Goal: Information Seeking & Learning: Check status

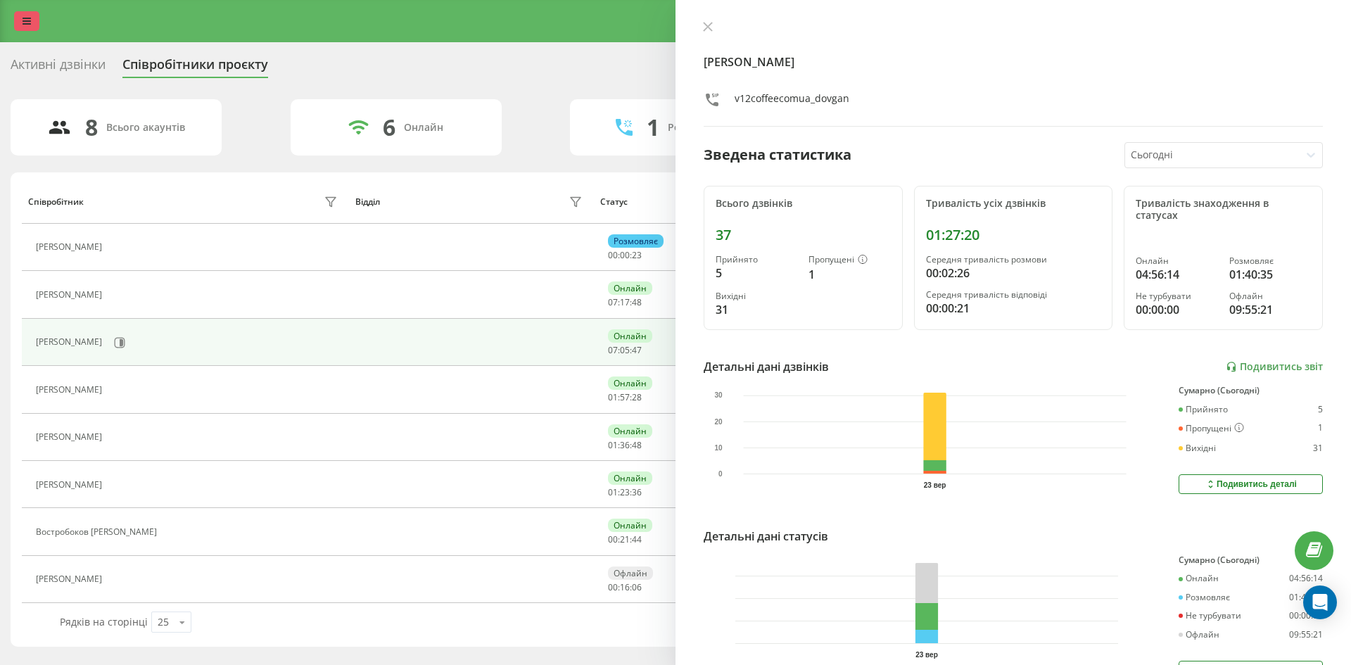
click at [37, 23] on link at bounding box center [26, 21] width 25 height 20
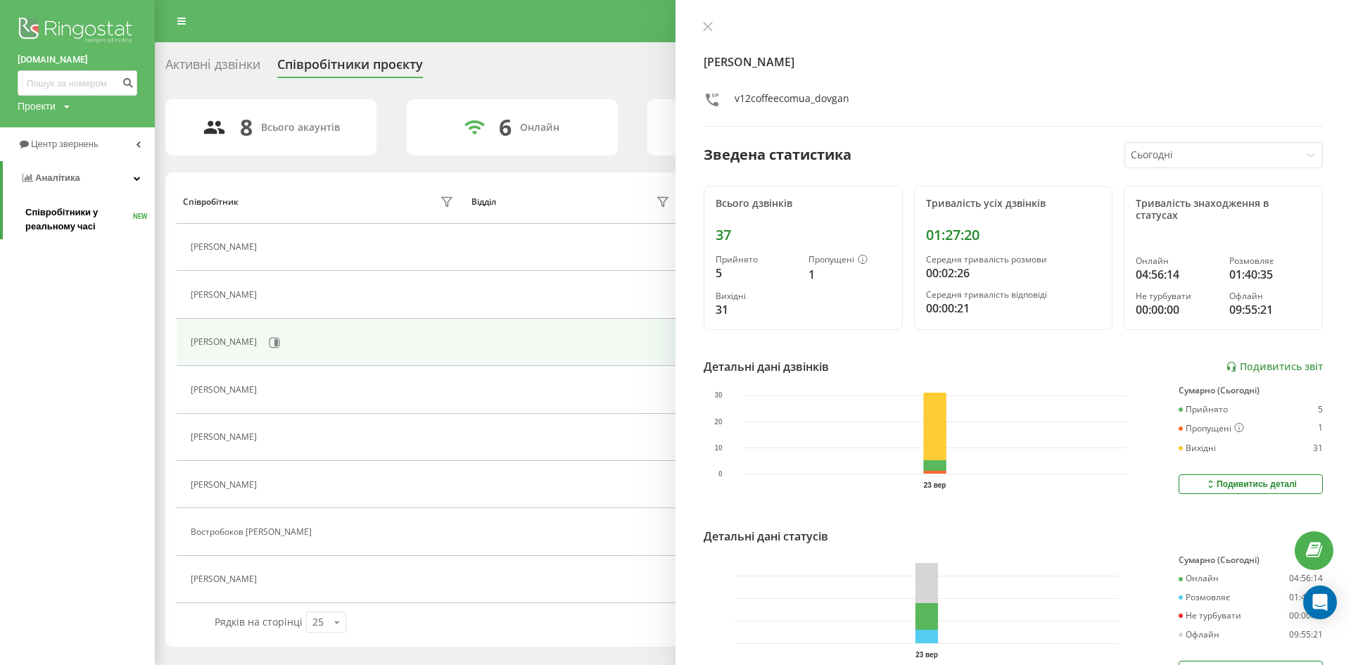
click at [56, 227] on span "Співробітники у реальному часі" at bounding box center [79, 220] width 108 height 28
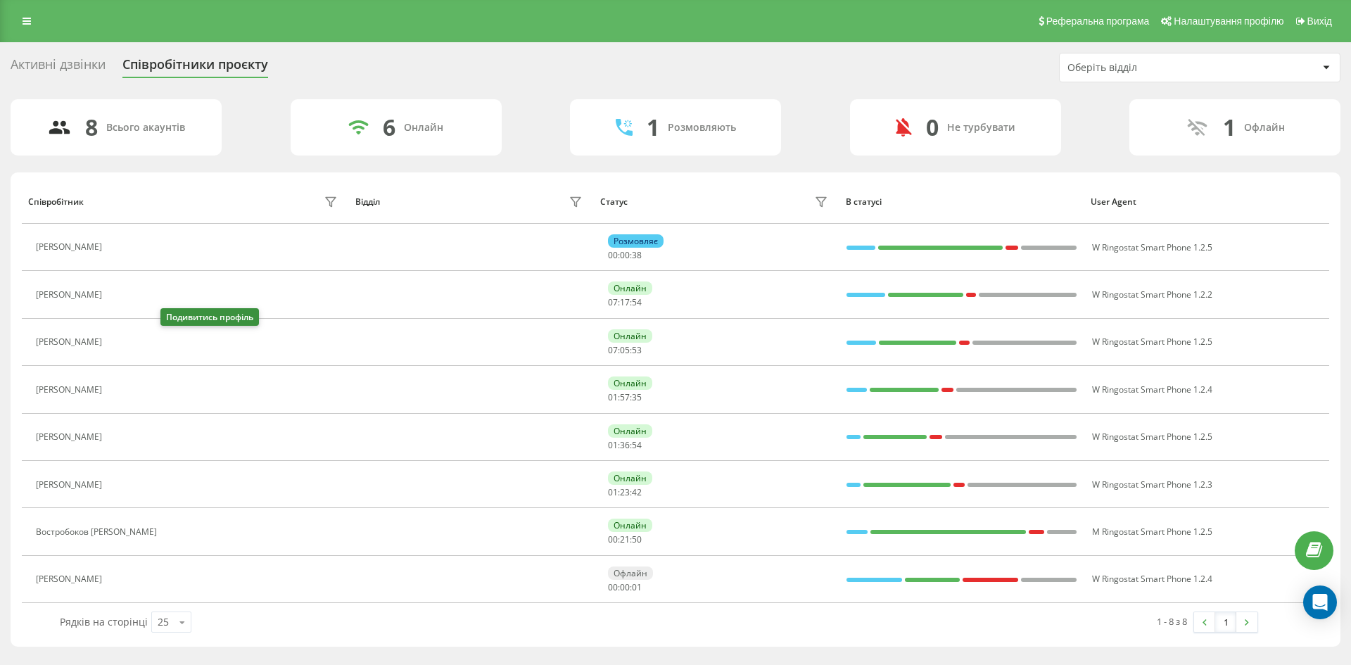
click at [126, 341] on button at bounding box center [117, 344] width 17 height 20
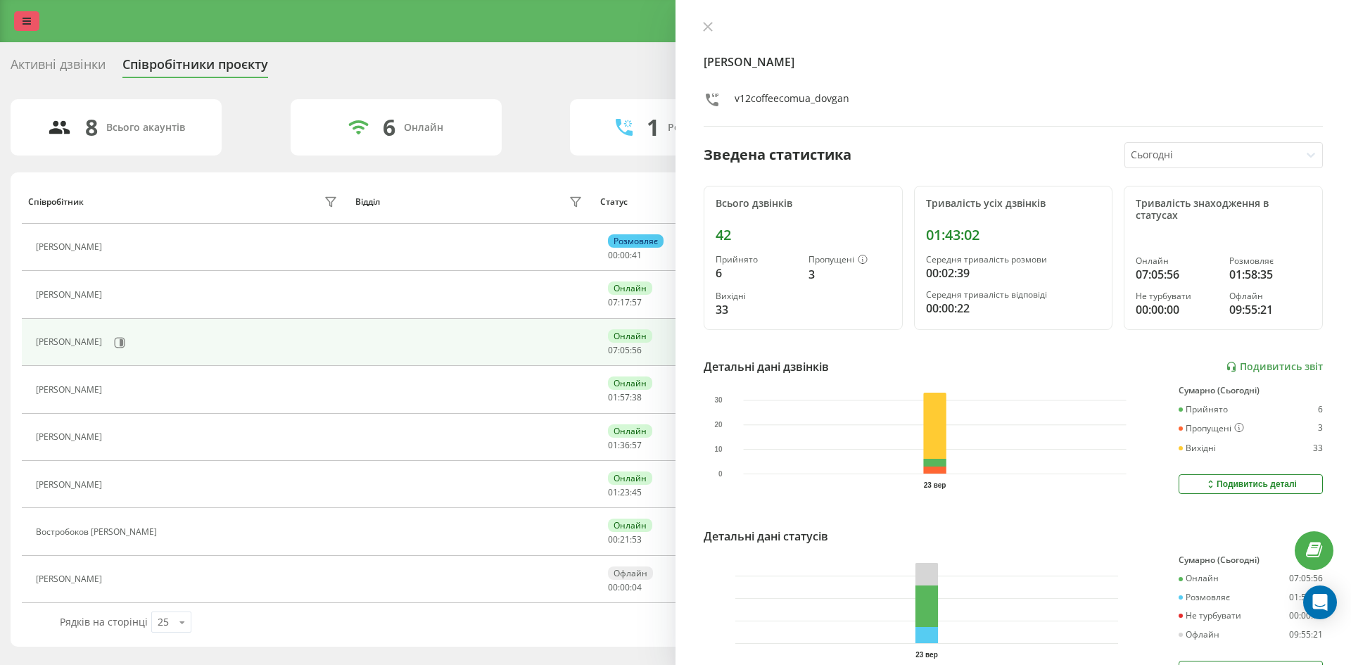
click at [23, 18] on icon at bounding box center [27, 21] width 8 height 10
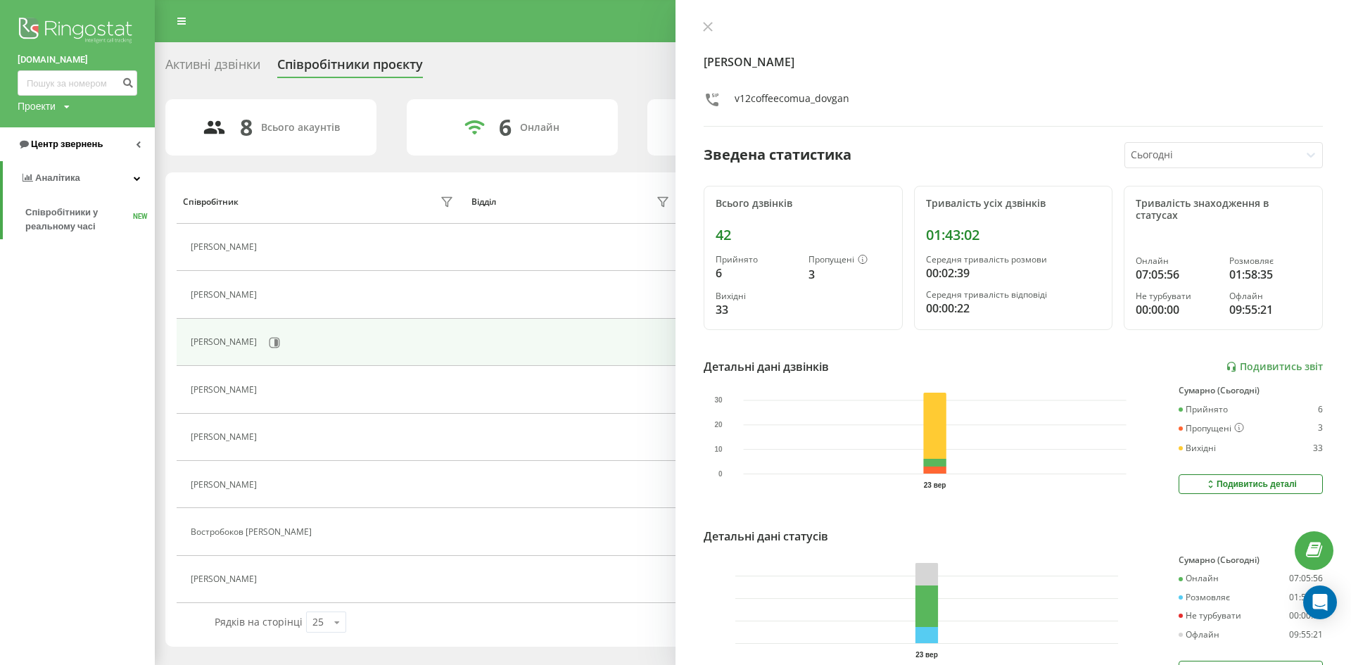
click at [55, 151] on span "Центр звернень" at bounding box center [60, 144] width 85 height 14
click at [75, 246] on span "Звіт про пропущені необроблені дзвінки" at bounding box center [86, 236] width 122 height 28
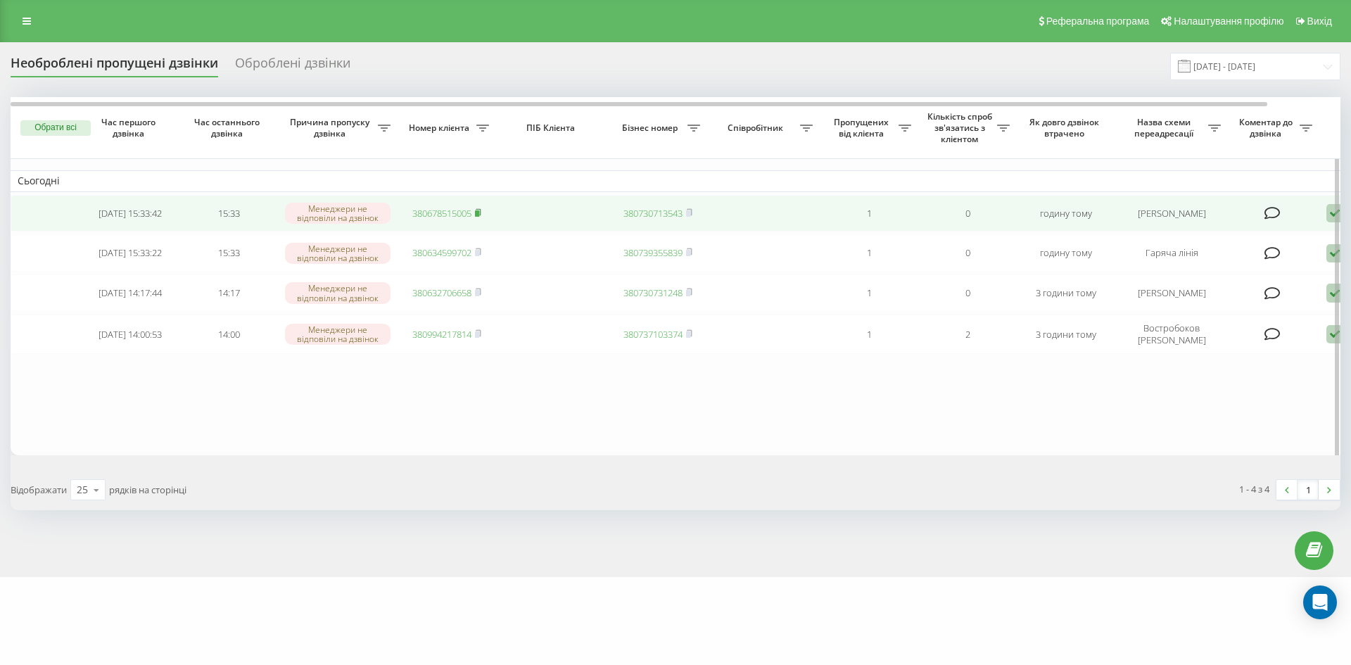
click at [479, 216] on rect at bounding box center [477, 213] width 4 height 6
drag, startPoint x: 479, startPoint y: 254, endPoint x: 524, endPoint y: 201, distance: 69.4
click at [479, 254] on rect at bounding box center [477, 253] width 4 height 6
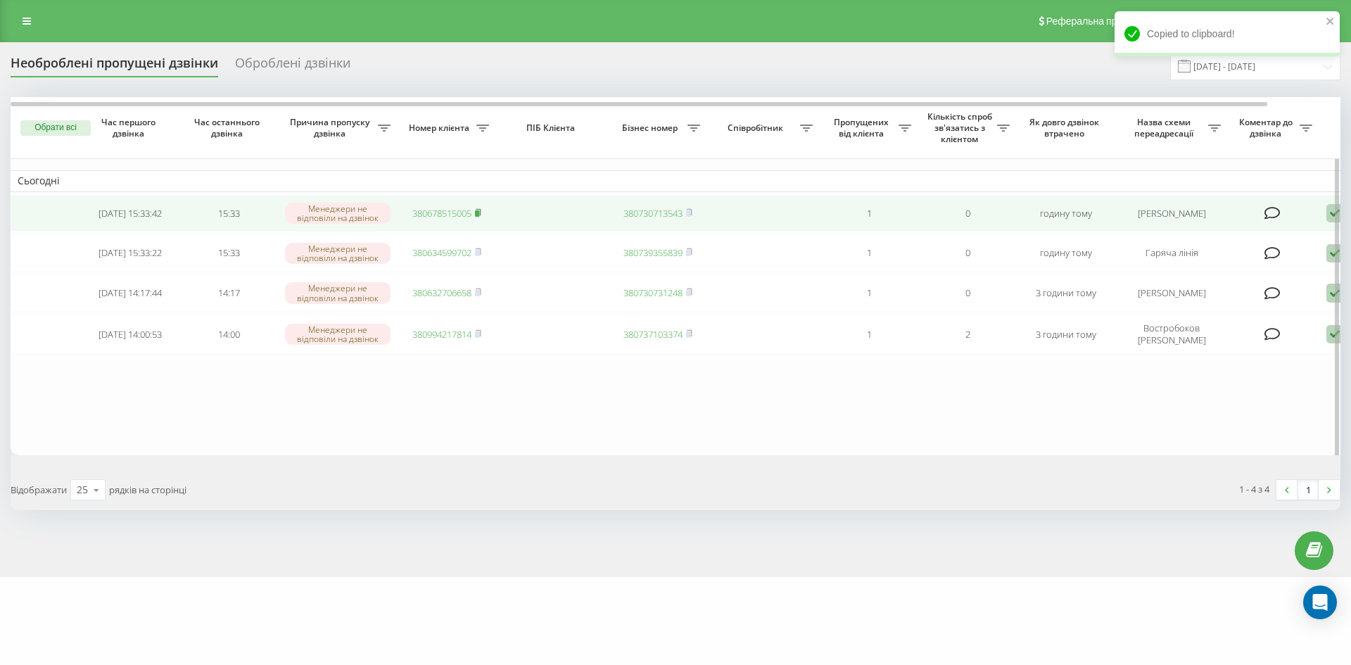
click at [479, 214] on rect at bounding box center [477, 213] width 4 height 6
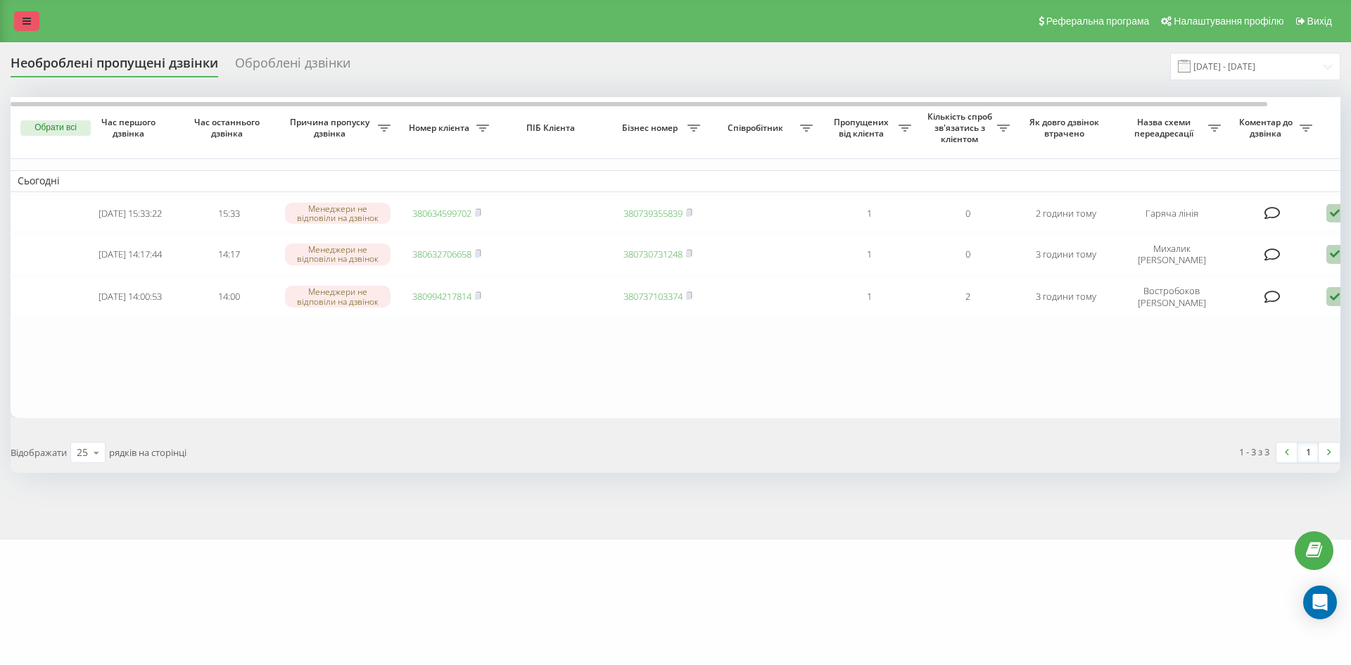
click at [27, 15] on link at bounding box center [26, 21] width 25 height 20
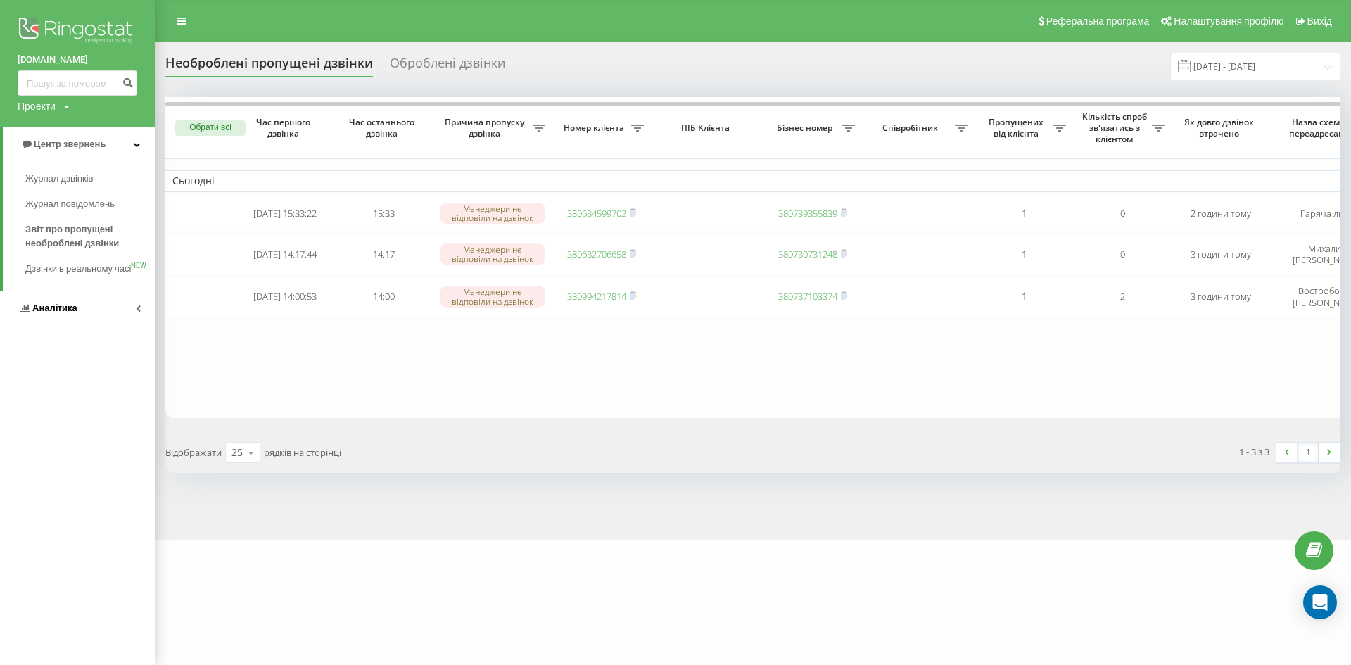
click at [44, 313] on span "Аналiтика" at bounding box center [54, 308] width 45 height 11
click at [53, 223] on span "Співробітники у реальному часі" at bounding box center [78, 220] width 107 height 28
